Goal: Information Seeking & Learning: Learn about a topic

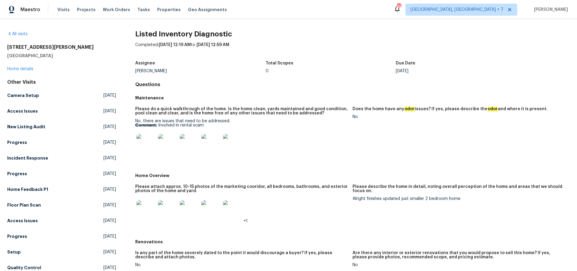
click at [143, 147] on img at bounding box center [145, 143] width 19 height 19
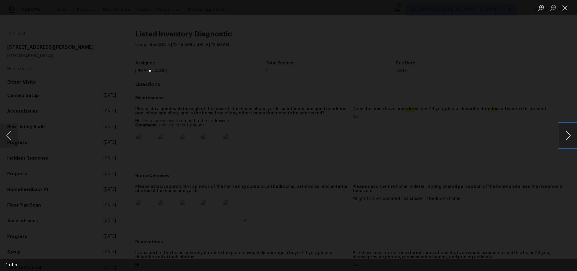
click at [571, 134] on button "Next image" at bounding box center [568, 135] width 18 height 24
click at [566, 11] on button "Close lightbox" at bounding box center [565, 7] width 12 height 11
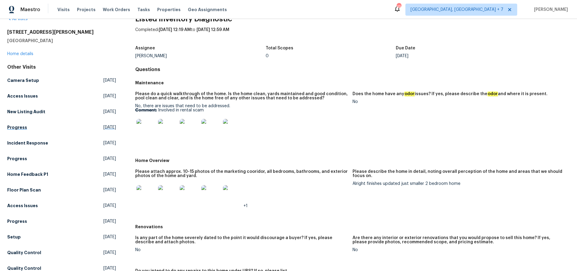
scroll to position [14, 0]
click at [10, 32] on h2 "[STREET_ADDRESS][PERSON_NAME]" at bounding box center [61, 33] width 109 height 6
drag, startPoint x: 8, startPoint y: 32, endPoint x: 40, endPoint y: 33, distance: 31.9
click at [40, 33] on h2 "[STREET_ADDRESS][PERSON_NAME]" at bounding box center [61, 33] width 109 height 6
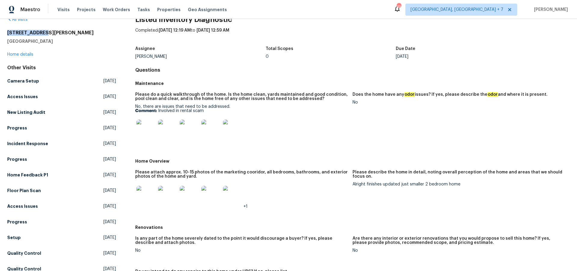
copy h2 "[STREET_ADDRESS][PERSON_NAME]"
